Goal: Communication & Community: Answer question/provide support

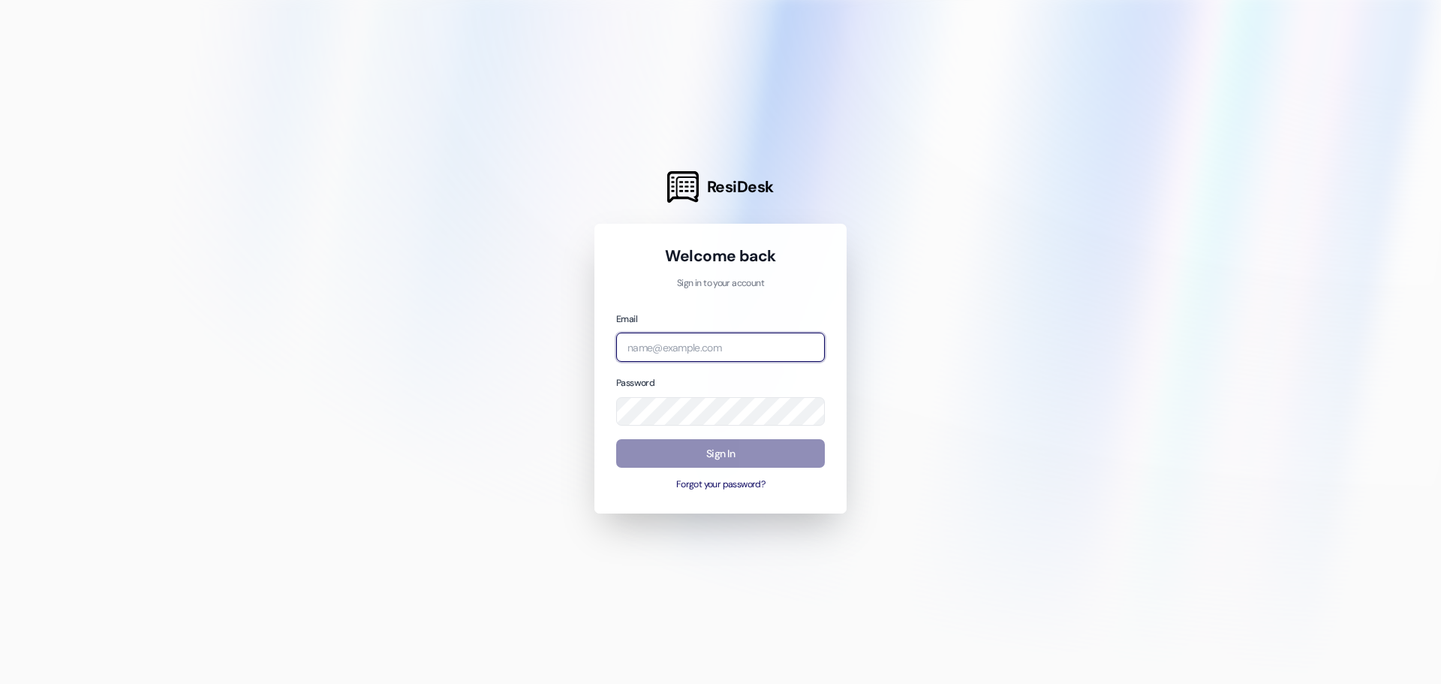
type input "[PERSON_NAME][EMAIL_ADDRESS][PERSON_NAME][DOMAIN_NAME]"
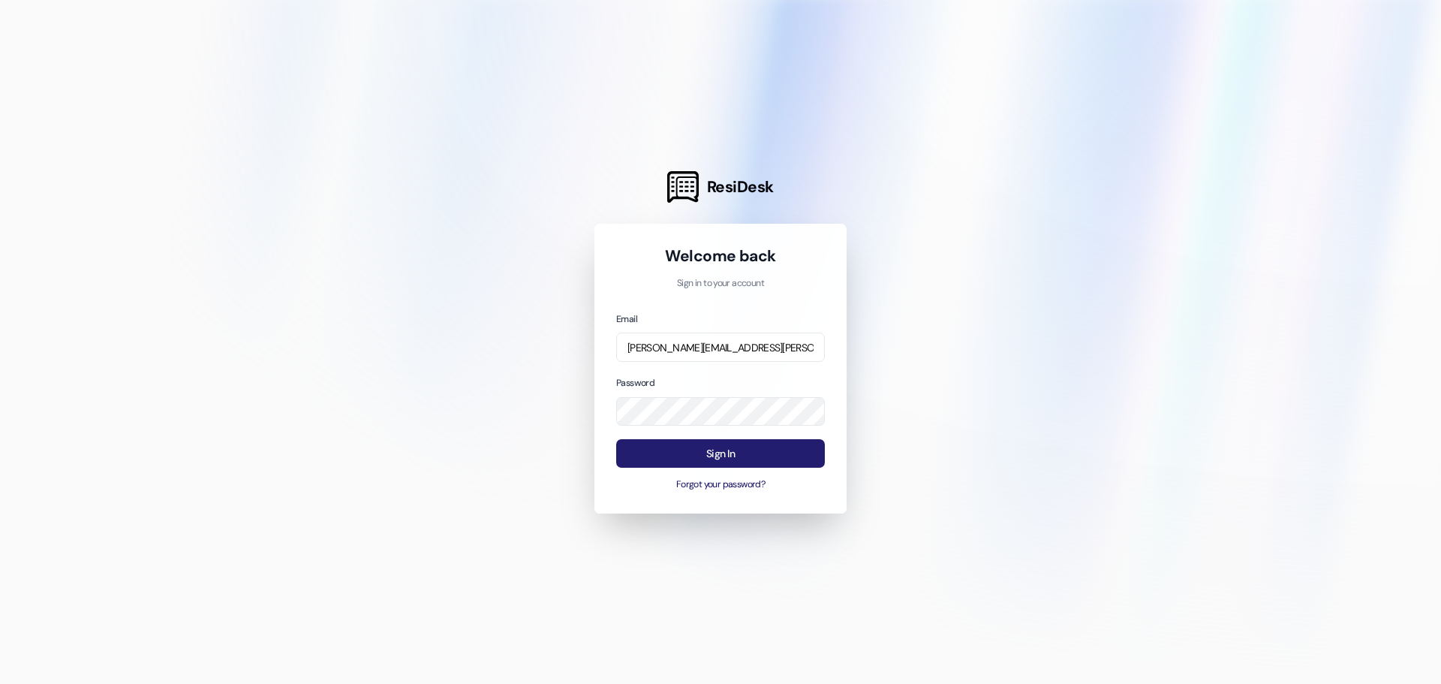
click at [749, 455] on button "Sign In" at bounding box center [720, 453] width 209 height 29
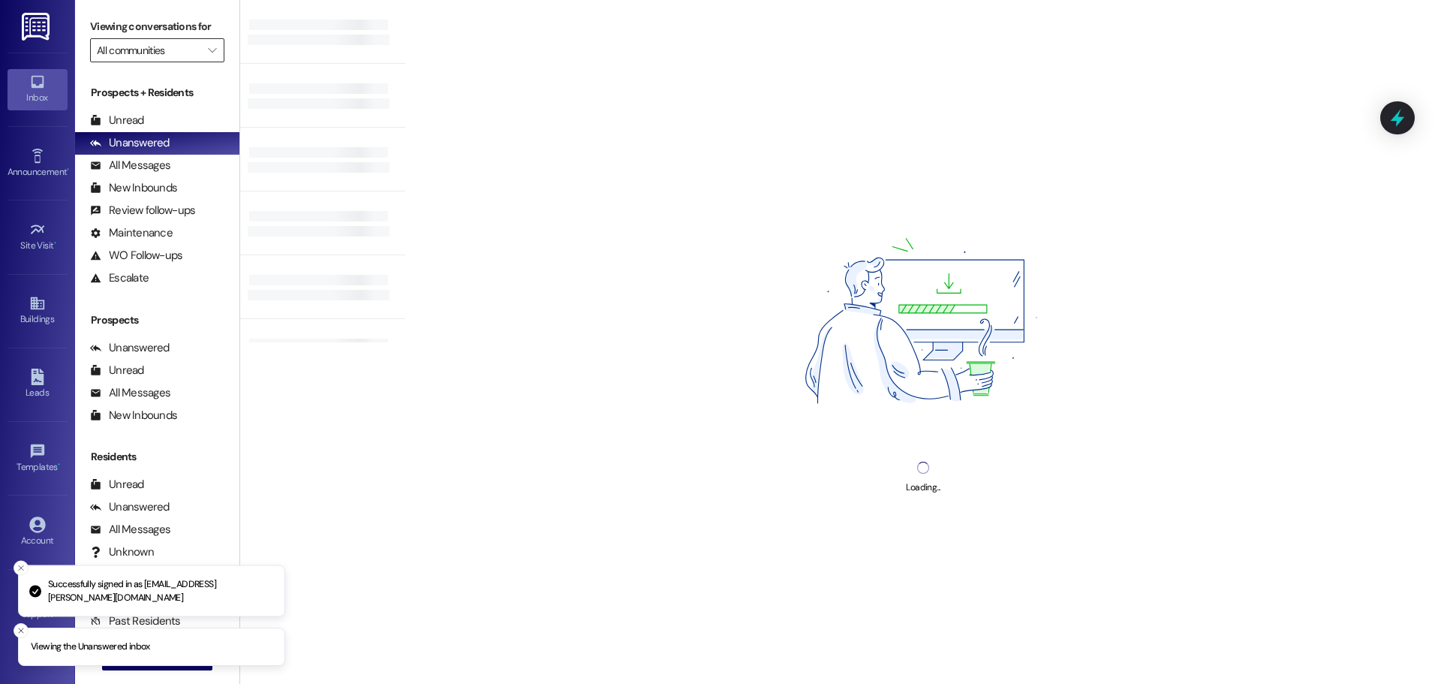
click at [177, 56] on input "All communities" at bounding box center [149, 50] width 104 height 24
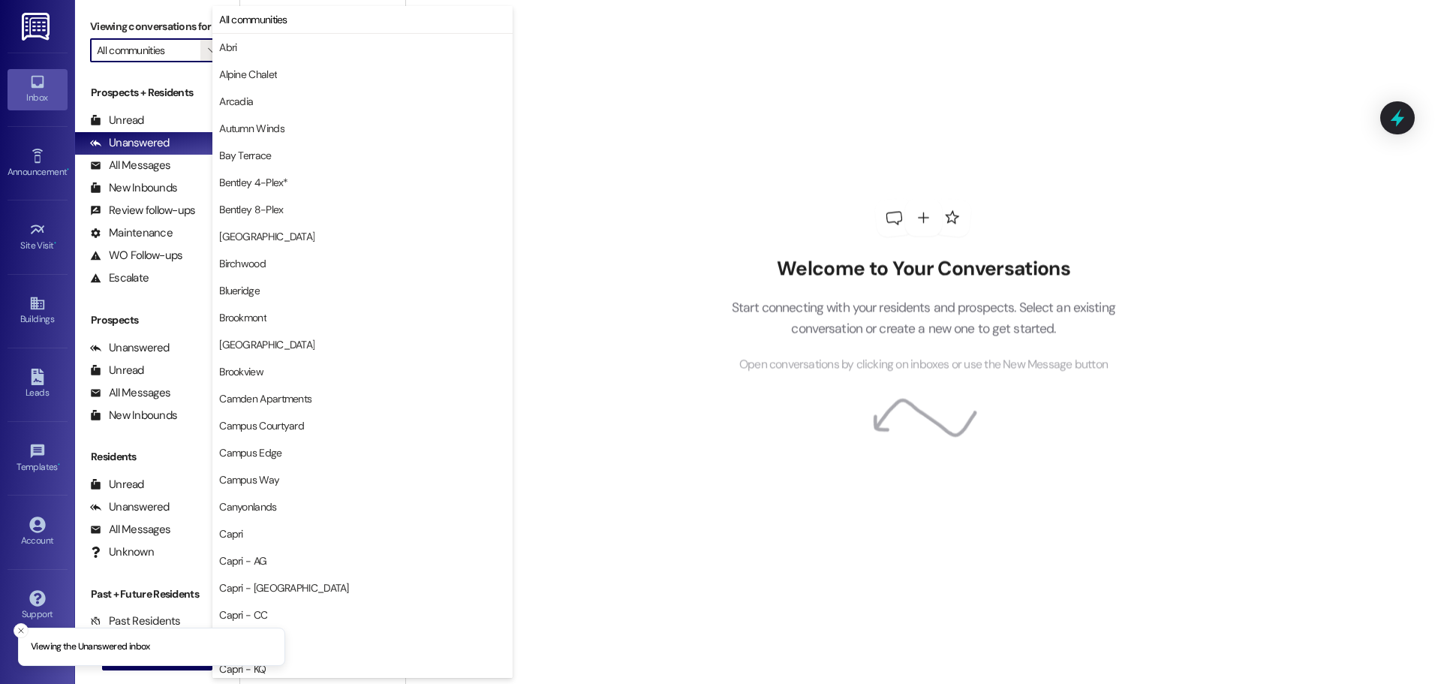
type input "Fleur De Lis Apartments"
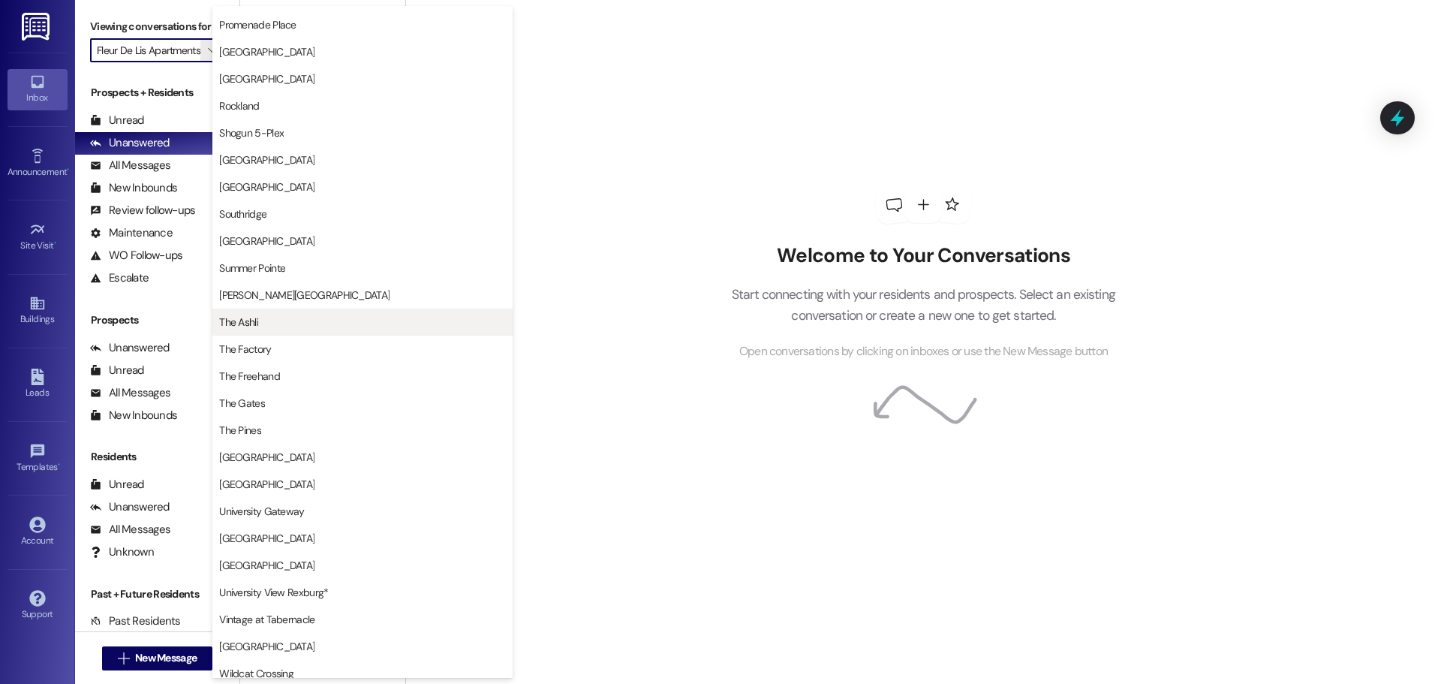
scroll to position [1599, 0]
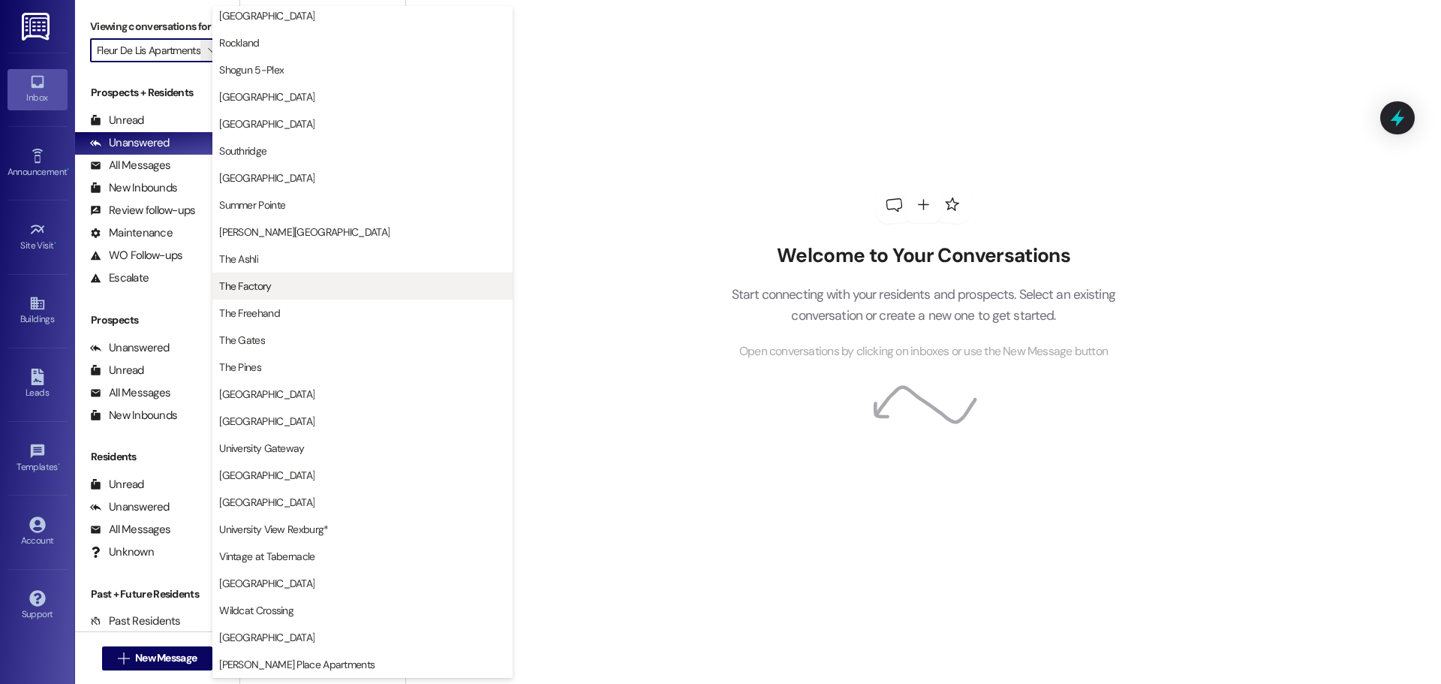
click at [375, 288] on span "The Factory" at bounding box center [362, 285] width 287 height 15
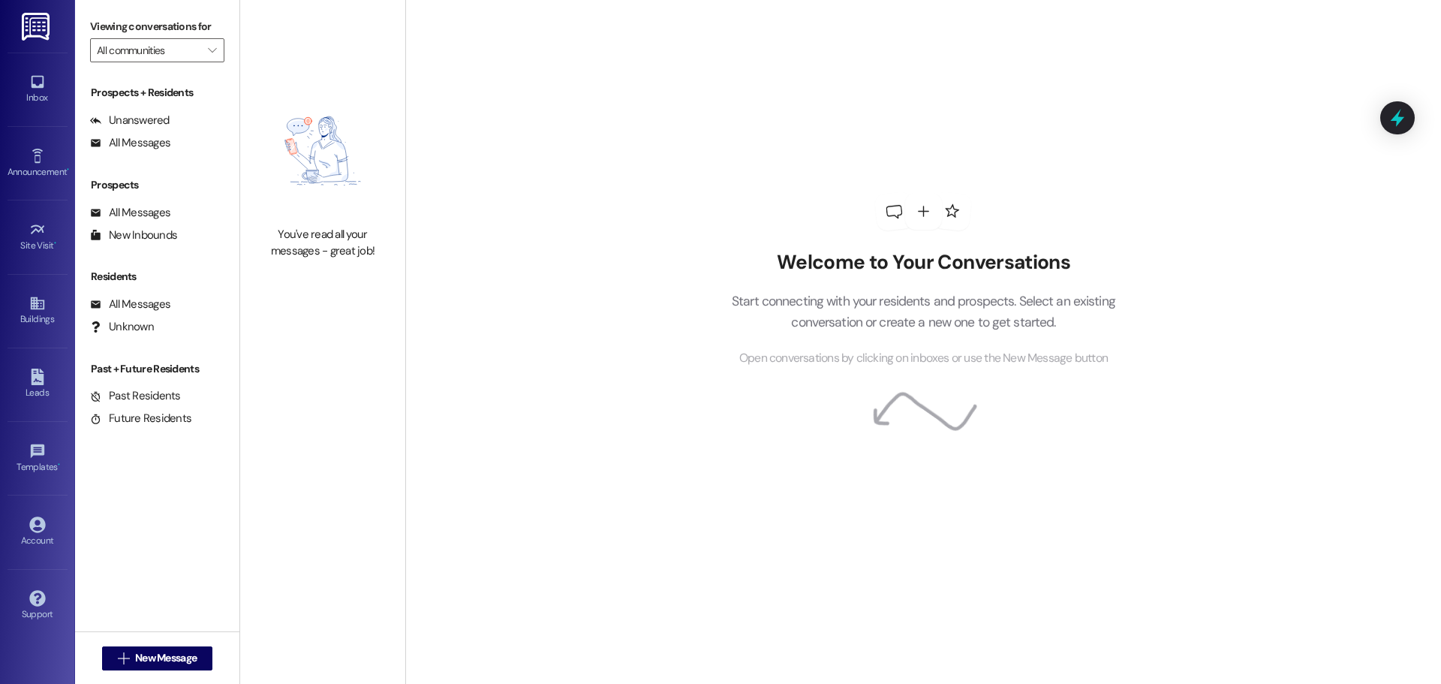
type input "The Factory"
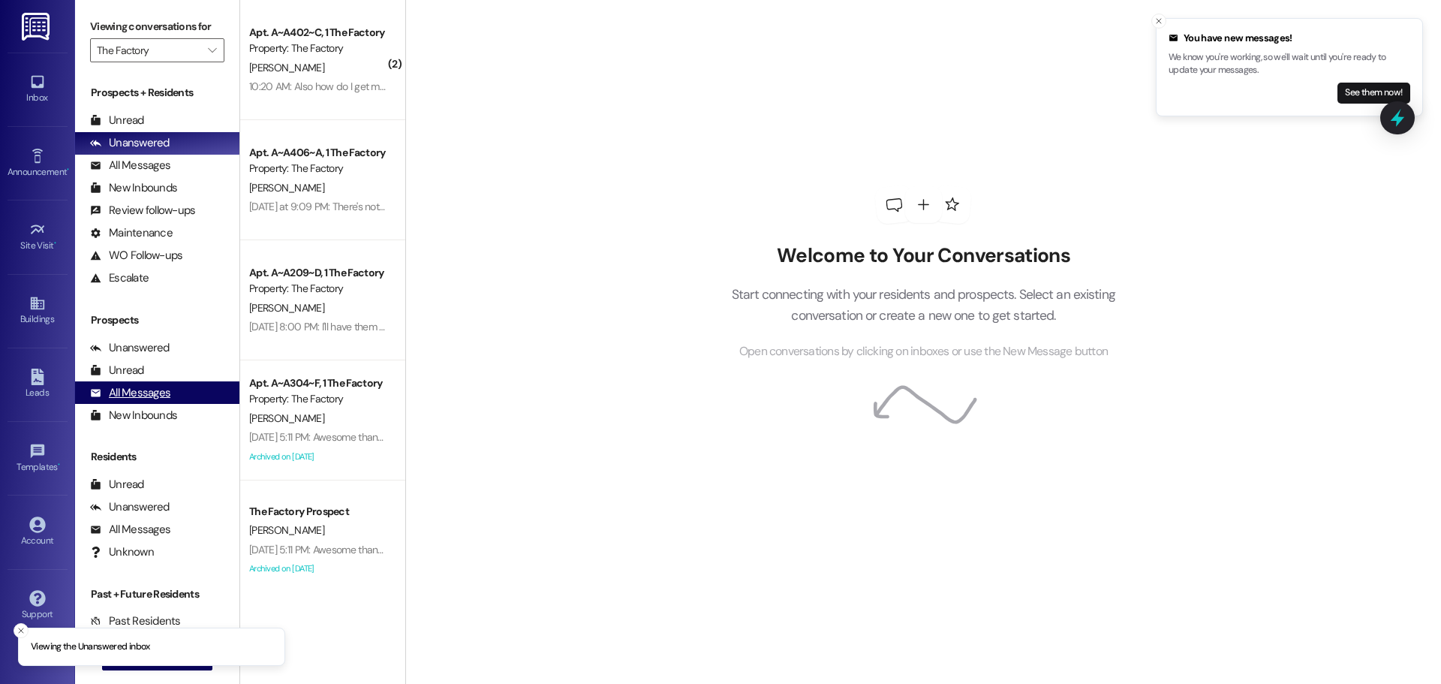
click at [145, 397] on div "All Messages" at bounding box center [130, 393] width 80 height 16
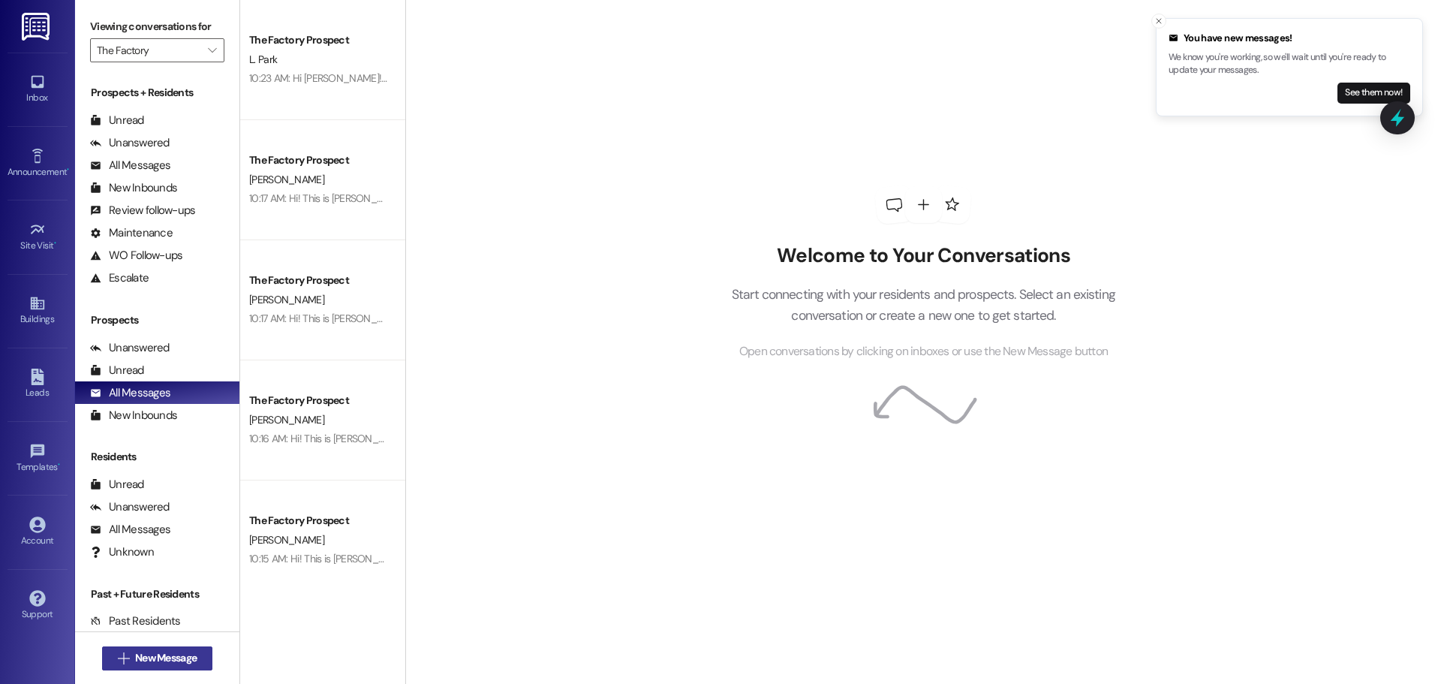
click at [155, 660] on span "New Message" at bounding box center [166, 658] width 62 height 16
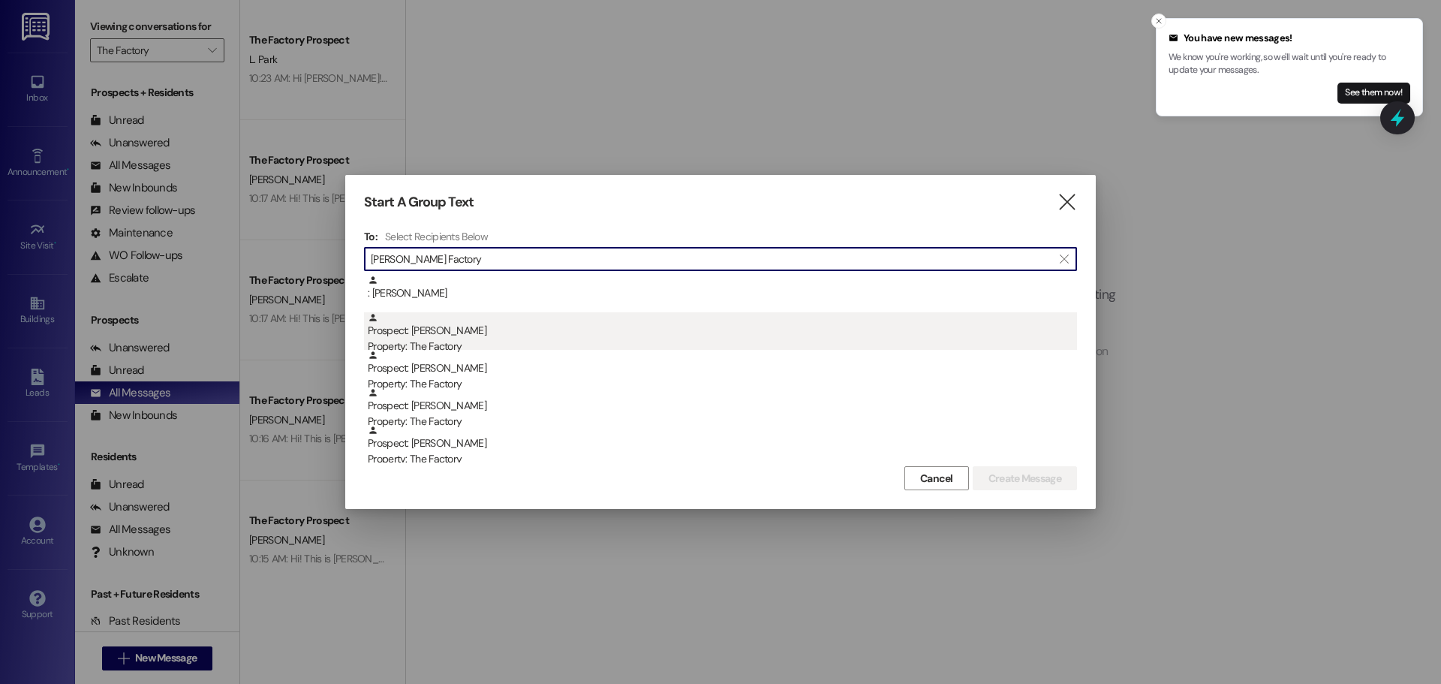
type input "[PERSON_NAME] Factory"
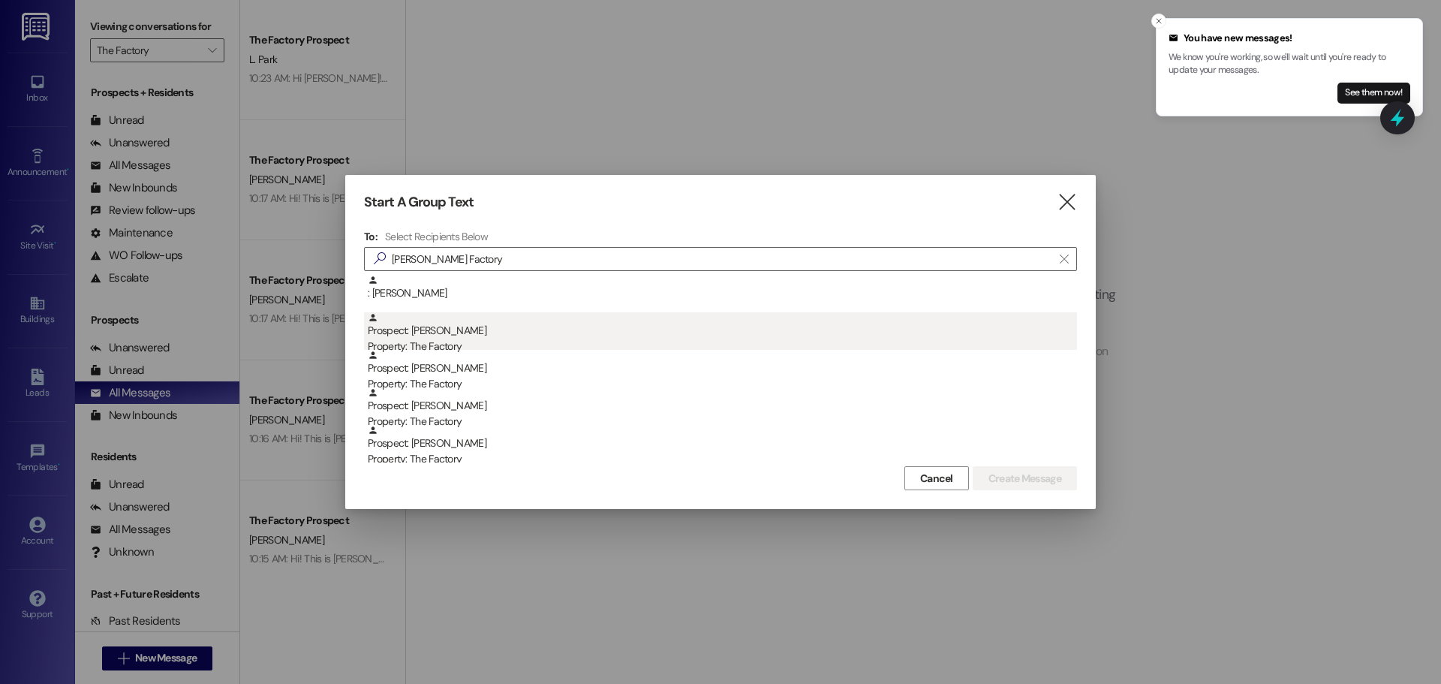
click at [456, 323] on div "Prospect: [PERSON_NAME] Property: The Factory" at bounding box center [722, 333] width 709 height 43
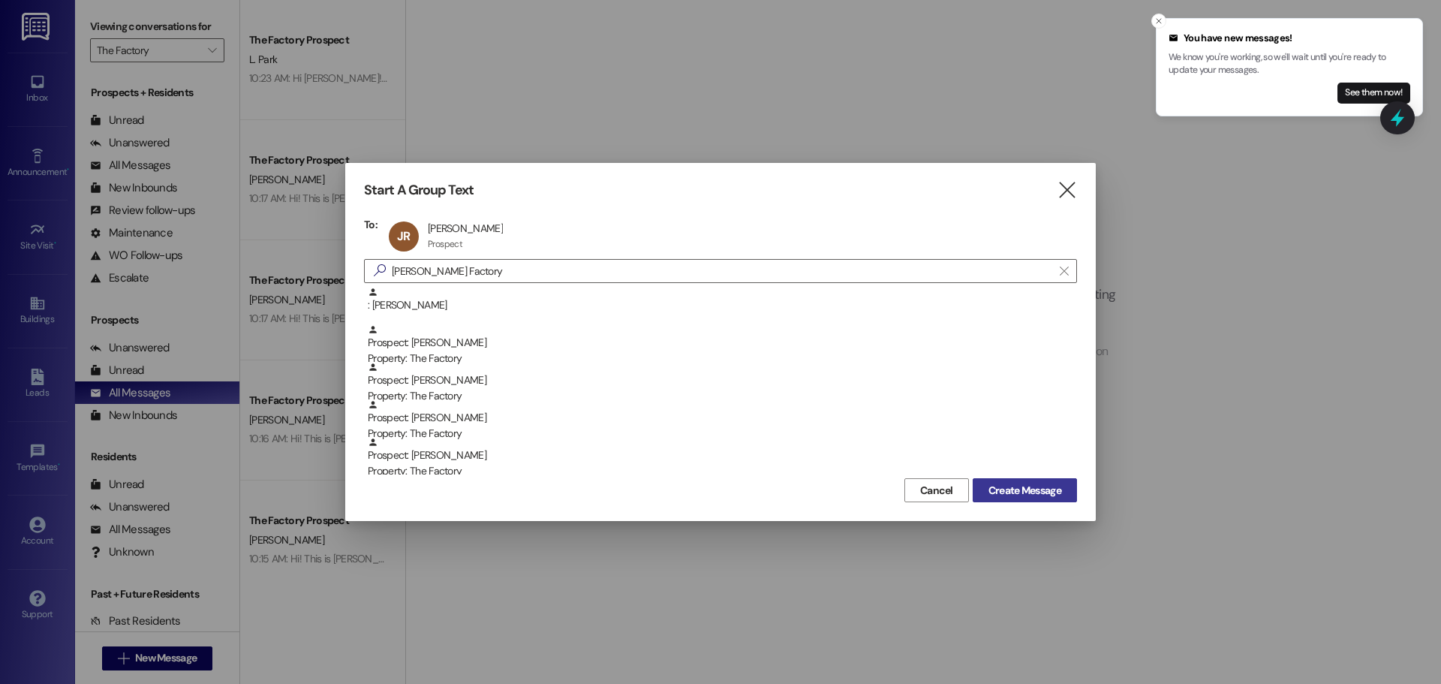
click at [1003, 490] on span "Create Message" at bounding box center [1024, 491] width 73 height 16
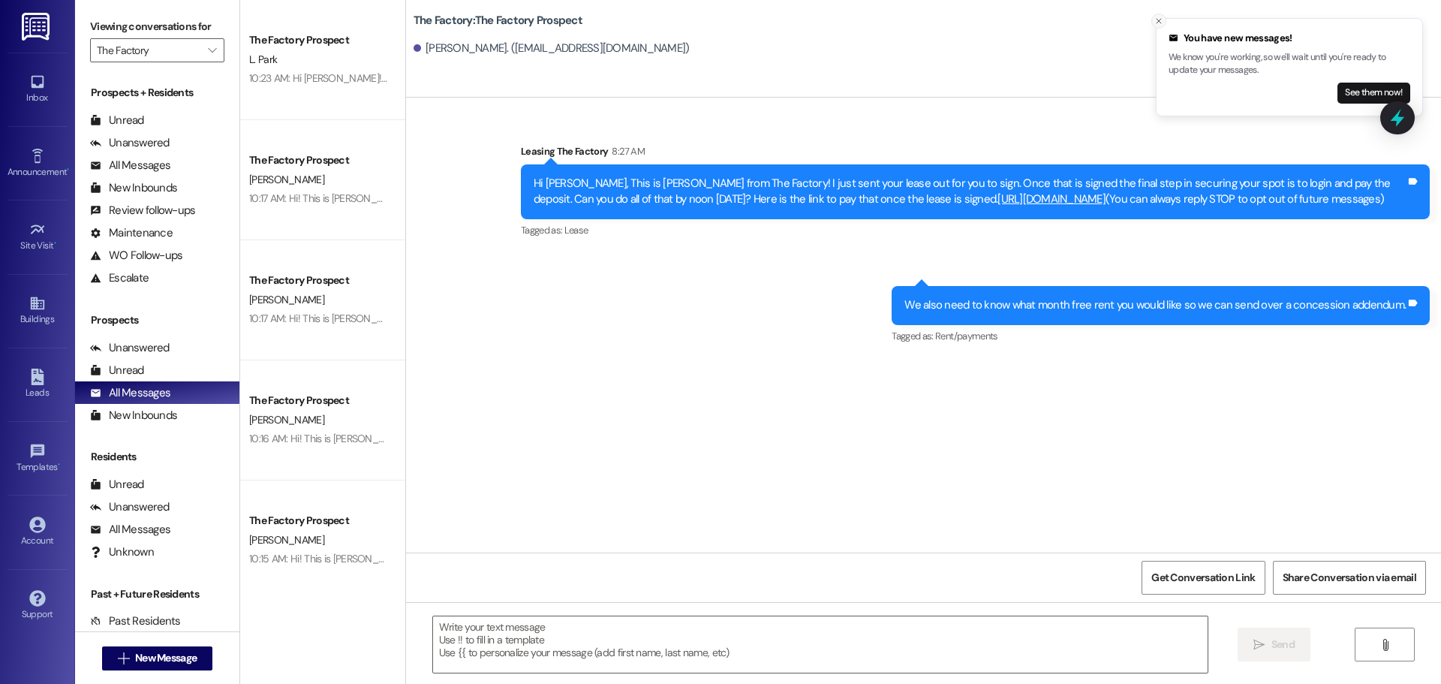
click at [1154, 23] on button "Close toast" at bounding box center [1158, 21] width 15 height 15
click at [636, 642] on textarea at bounding box center [820, 644] width 775 height 56
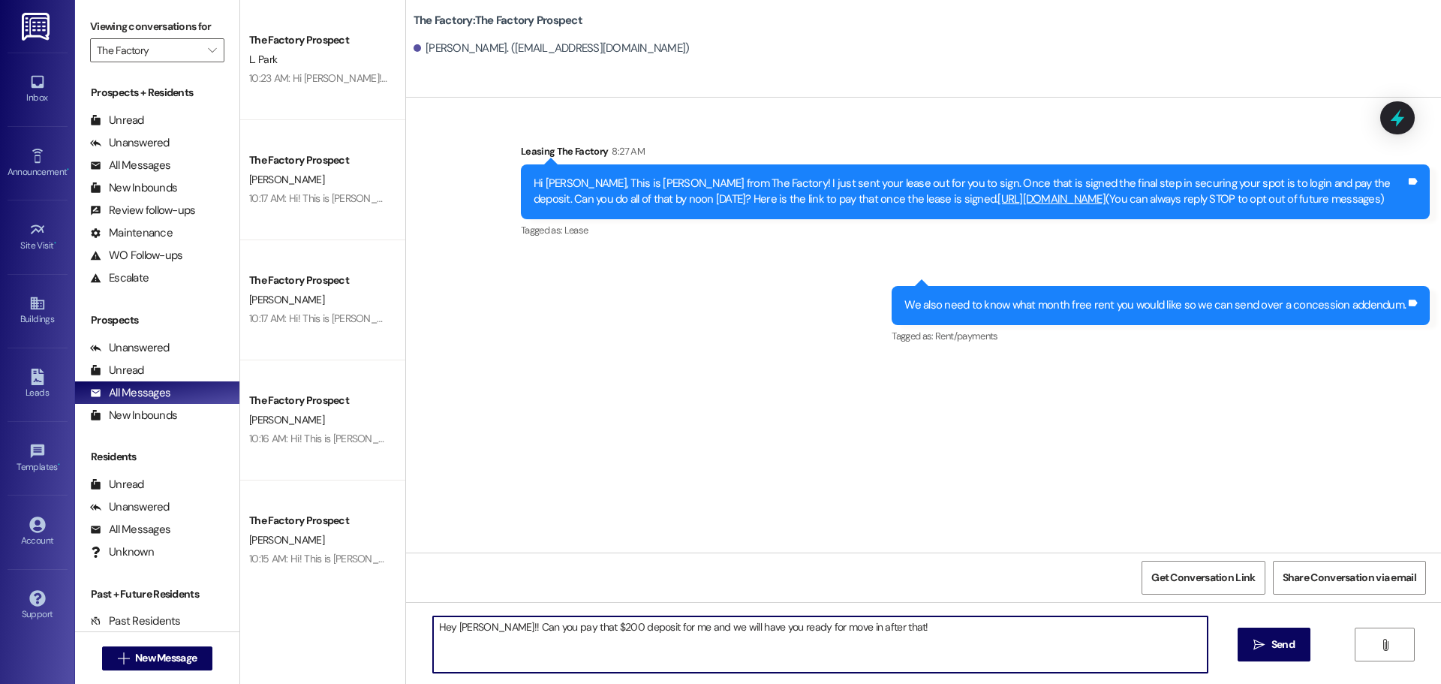
paste textarea "[URL][DOMAIN_NAME]"
type textarea "Hey [PERSON_NAME]!! Can you pay that $200 deposit for me and we will have you r…"
click at [1283, 639] on span "Send" at bounding box center [1282, 644] width 23 height 16
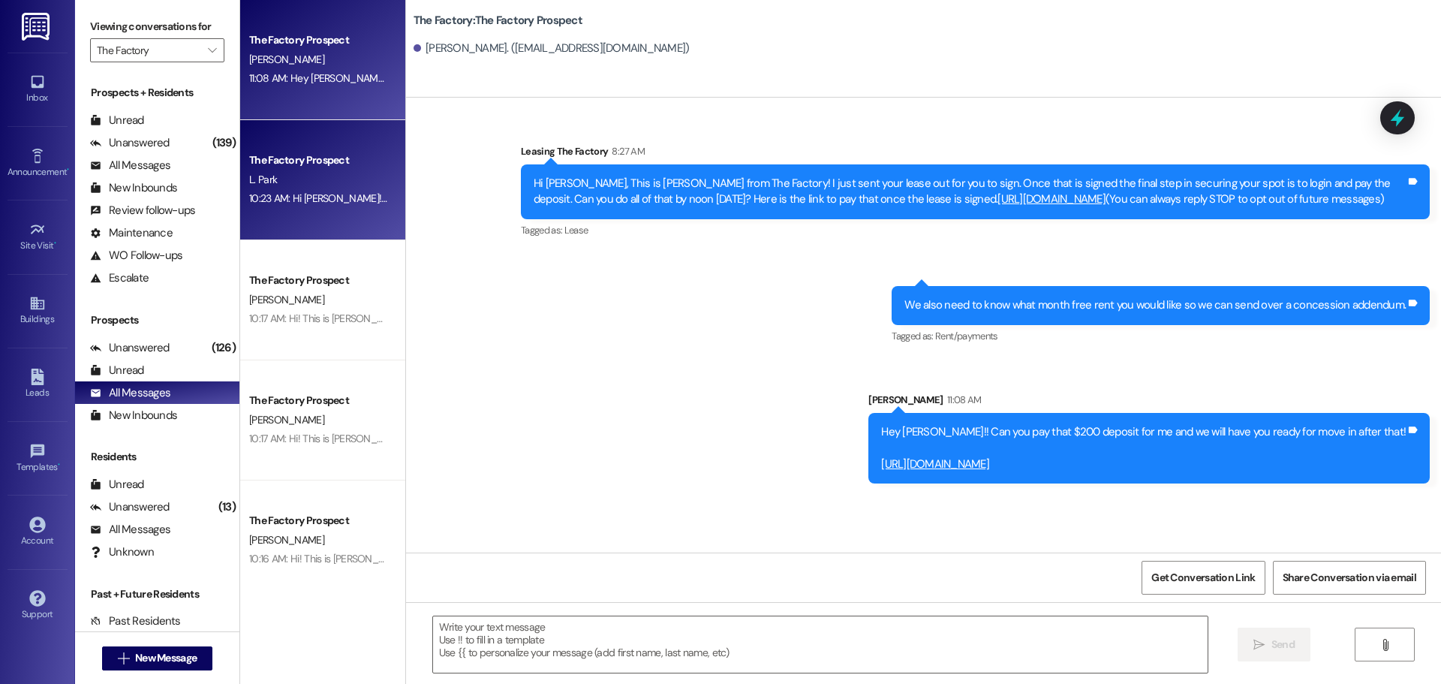
click at [308, 173] on div "L. Park" at bounding box center [319, 179] width 142 height 19
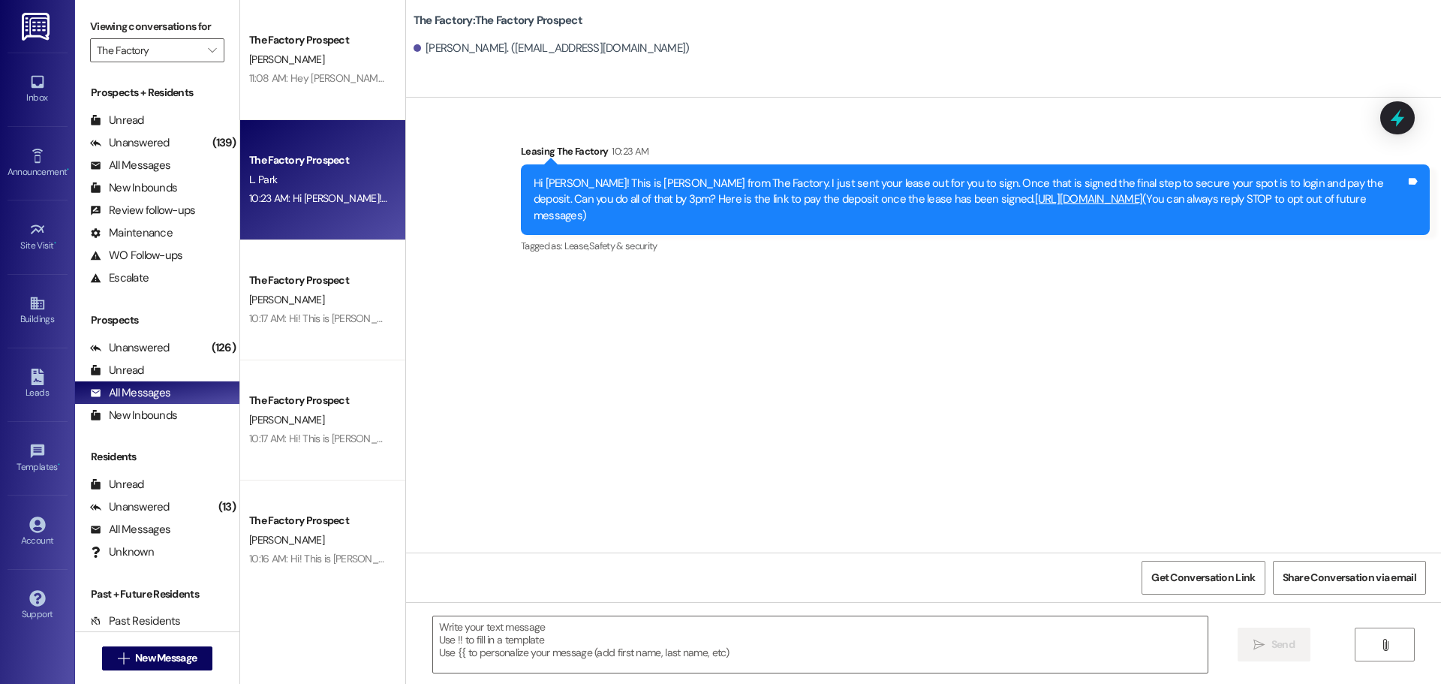
click at [328, 95] on div "The Factory Prospect [PERSON_NAME] 11:08 AM: Hey [PERSON_NAME]!! Can you pay th…" at bounding box center [322, 60] width 165 height 120
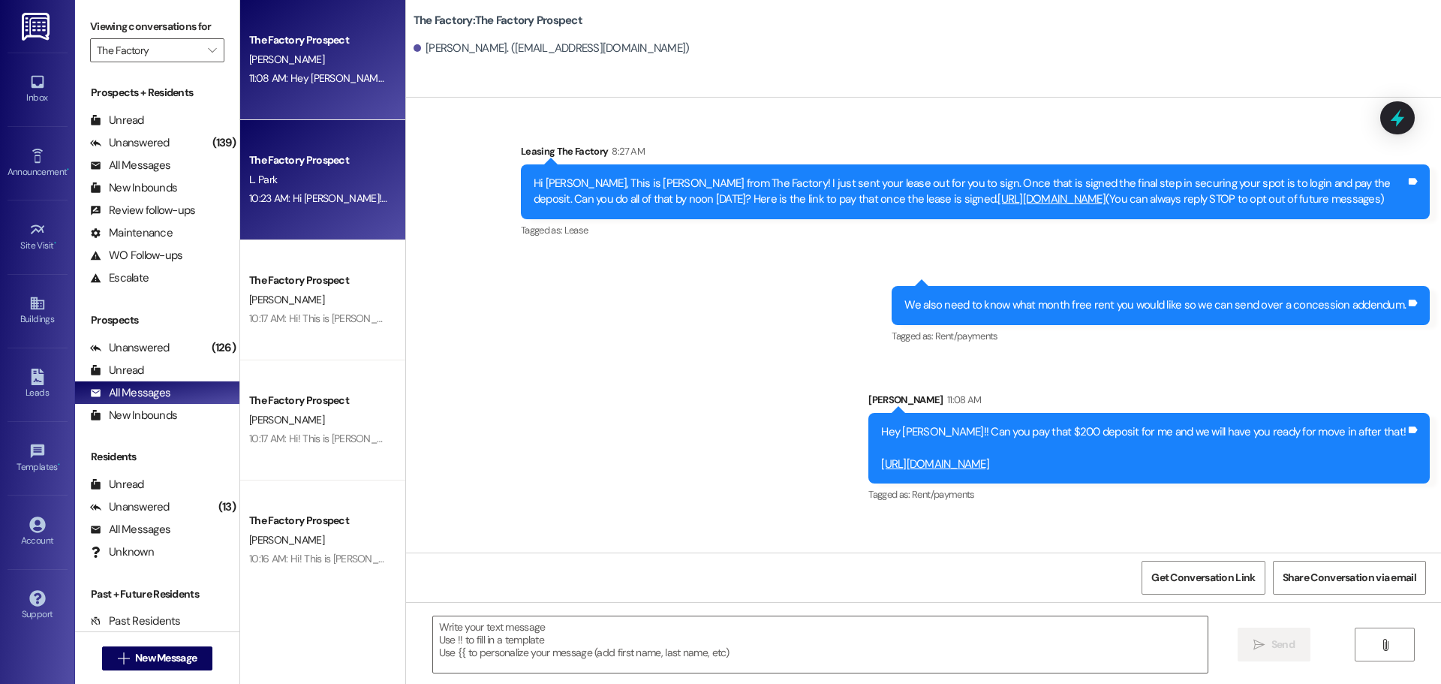
click at [290, 185] on div "L. Park" at bounding box center [319, 179] width 142 height 19
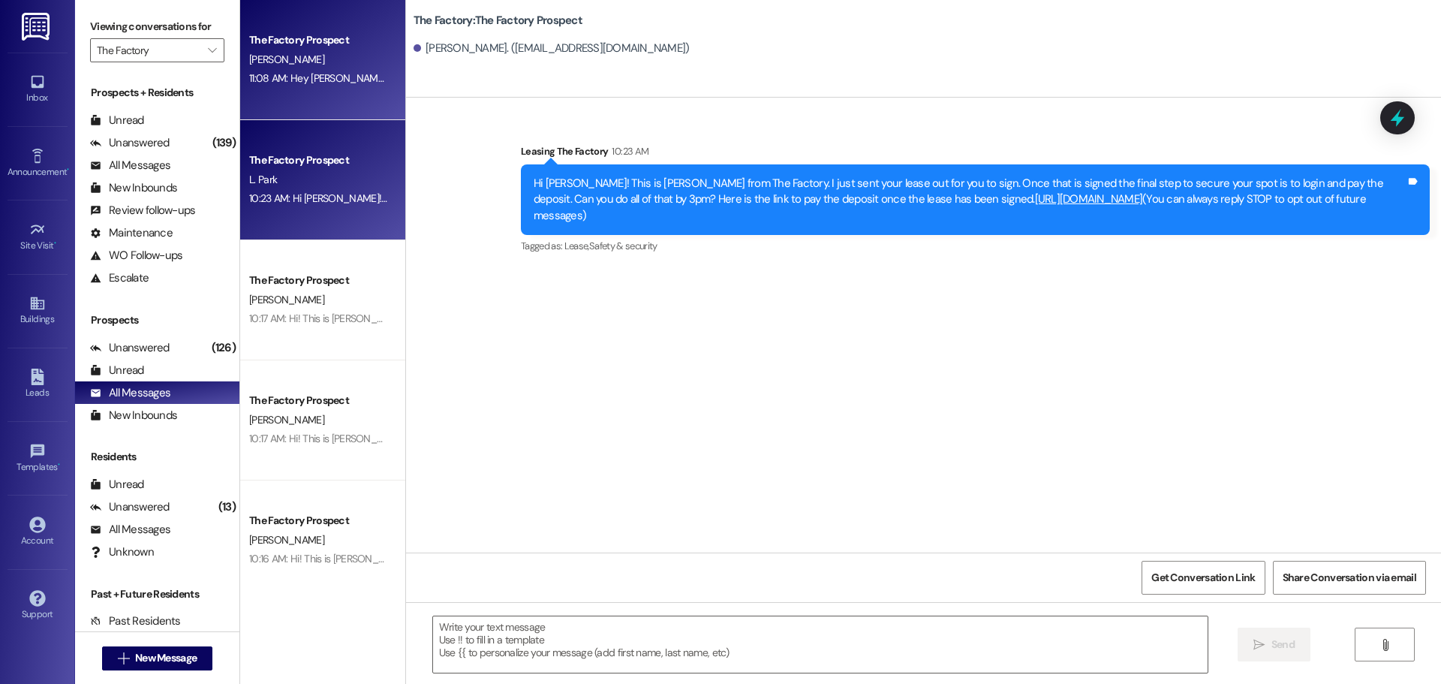
click at [304, 95] on div "The Factory Prospect [PERSON_NAME] 11:08 AM: Hey [PERSON_NAME]!! Can you pay th…" at bounding box center [322, 60] width 165 height 120
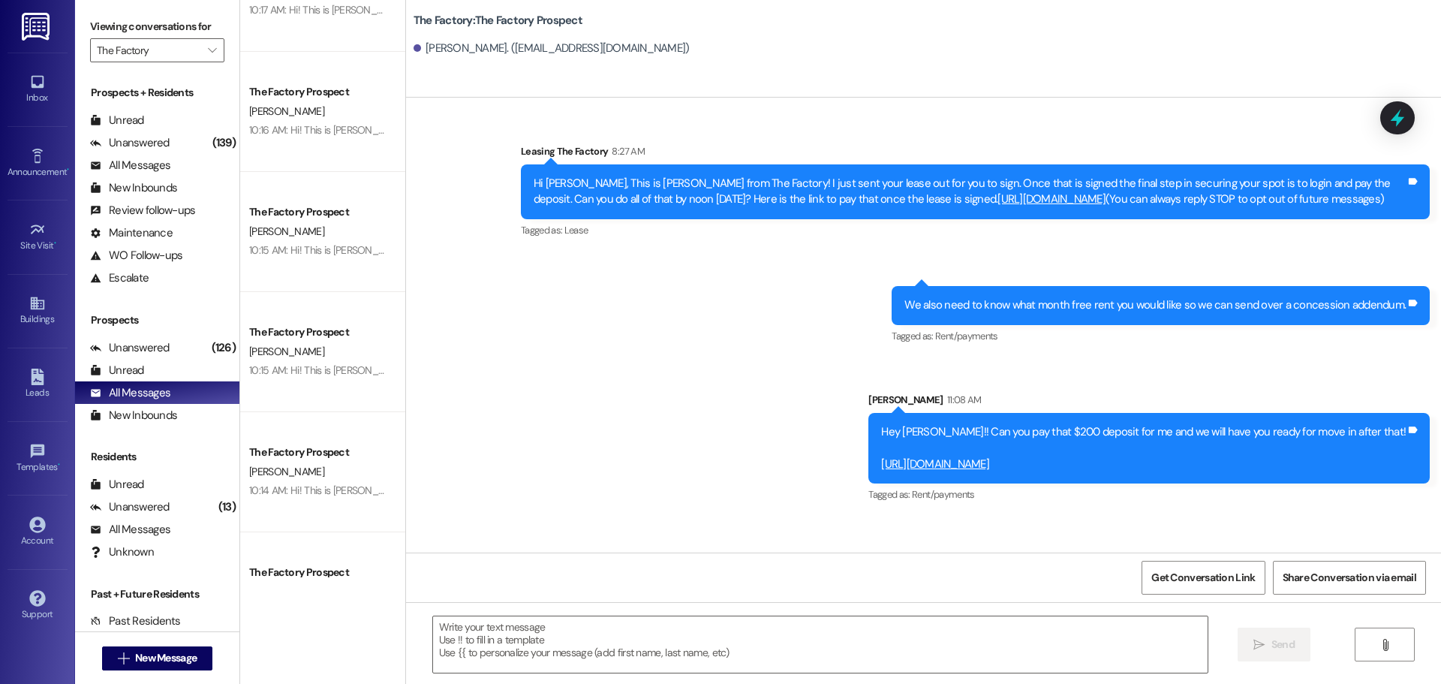
scroll to position [450, 0]
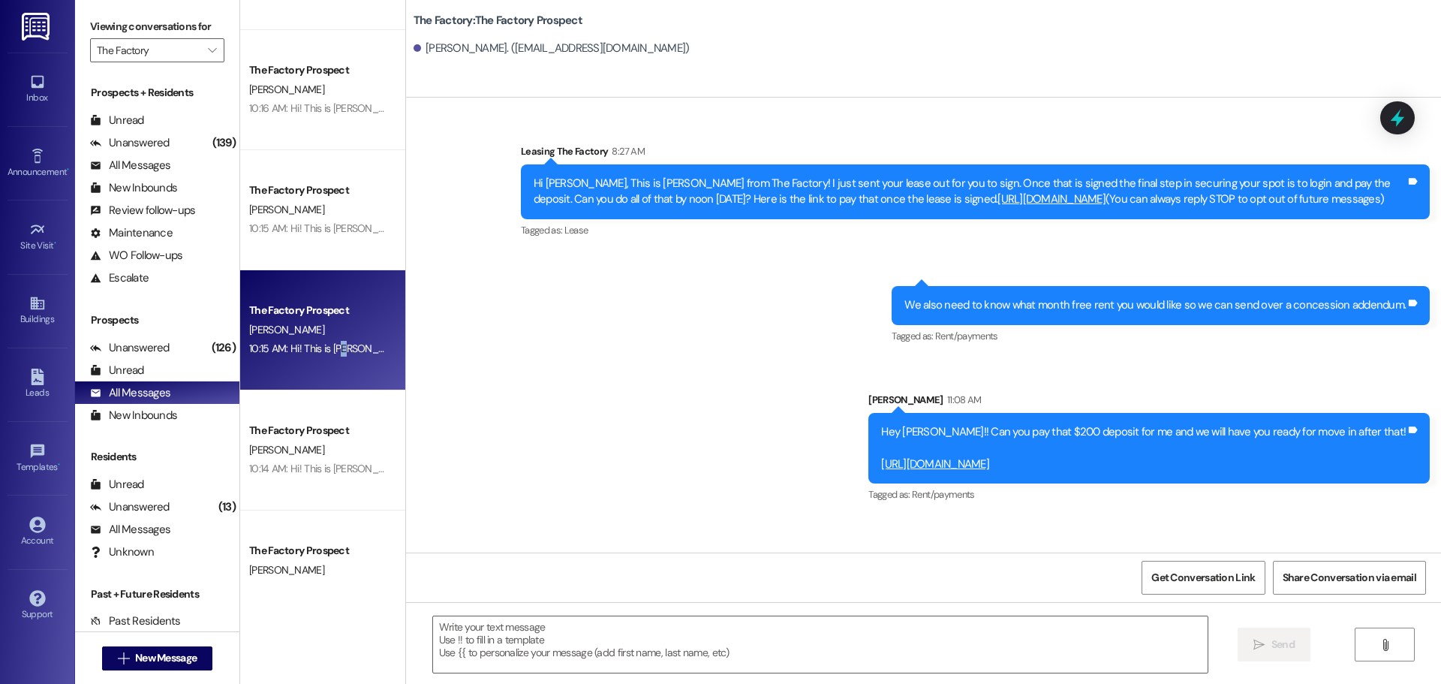
click at [335, 340] on div "10:15 AM: Hi! This is [PERSON_NAME] from The Factory! 🚨 Update: Our special is …" at bounding box center [319, 348] width 142 height 19
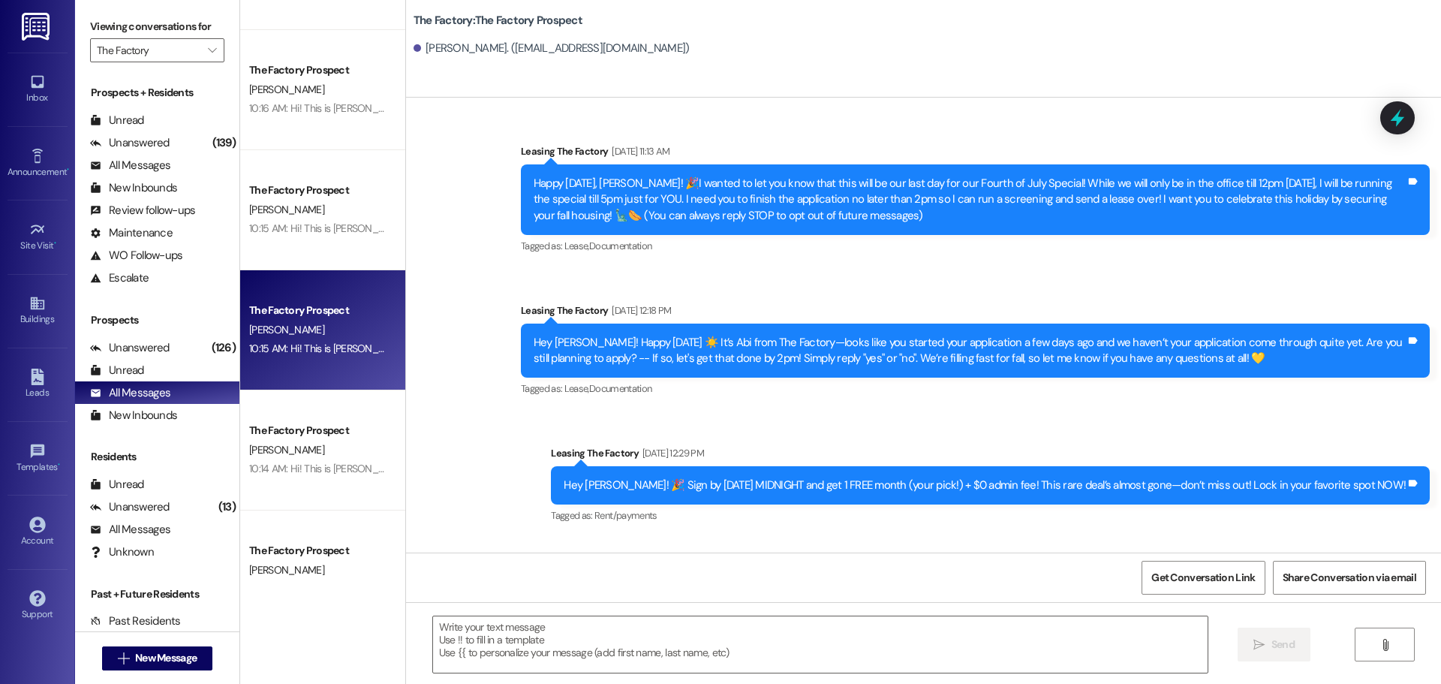
scroll to position [0, 0]
